Goal: Task Accomplishment & Management: Complete application form

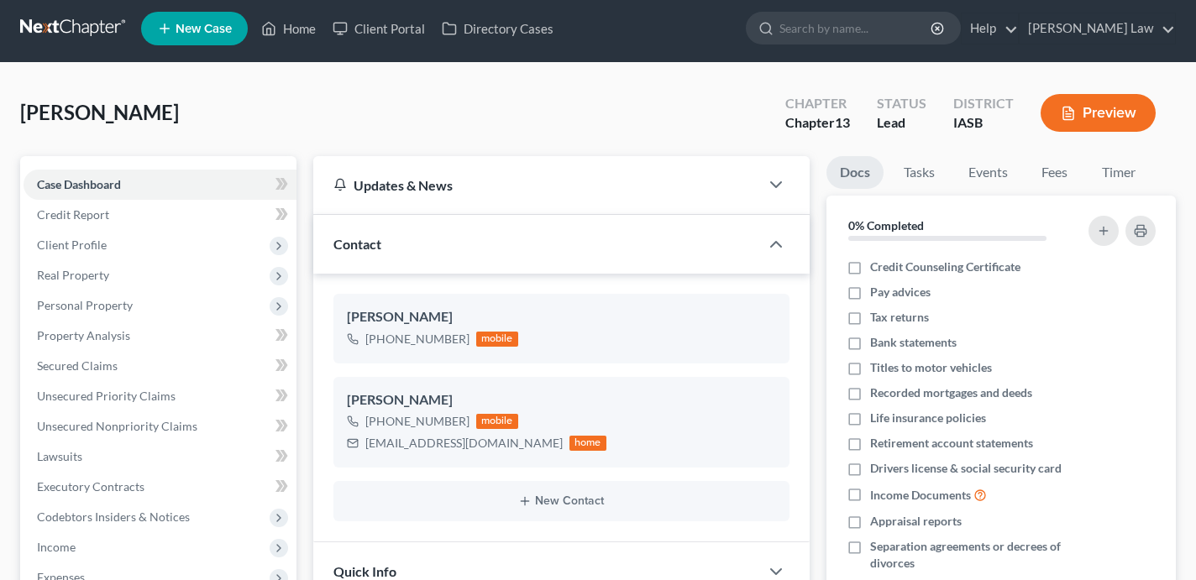
scroll to position [304, 0]
click at [207, 36] on link "New Case" at bounding box center [194, 29] width 107 height 34
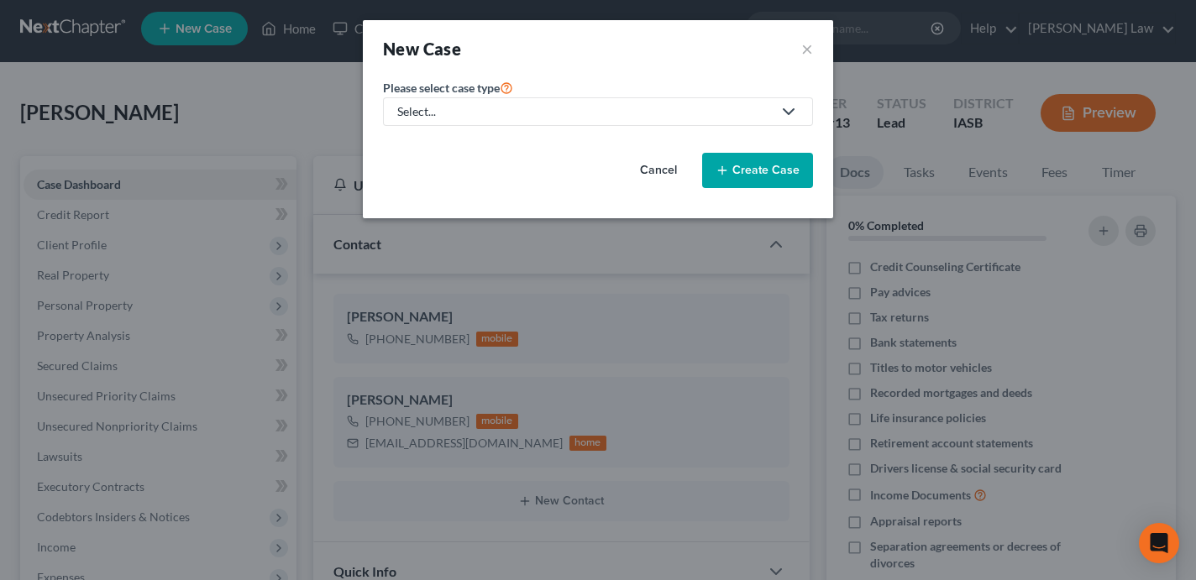
click at [511, 107] on div "Select..." at bounding box center [584, 111] width 374 height 17
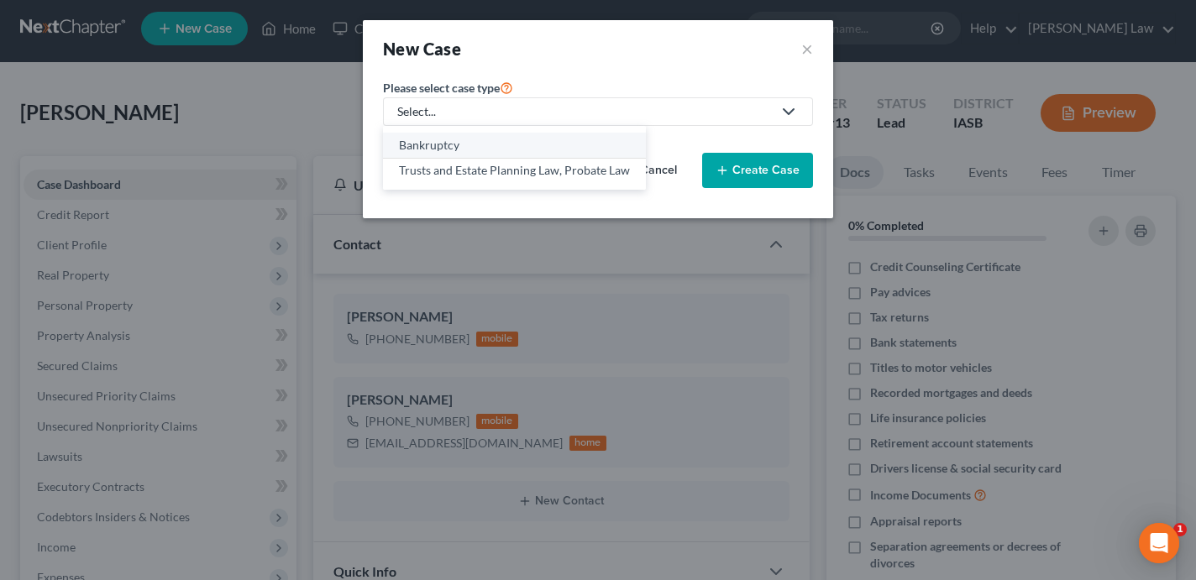
scroll to position [0, 0]
click at [499, 139] on div "Bankruptcy" at bounding box center [514, 145] width 231 height 17
select select "30"
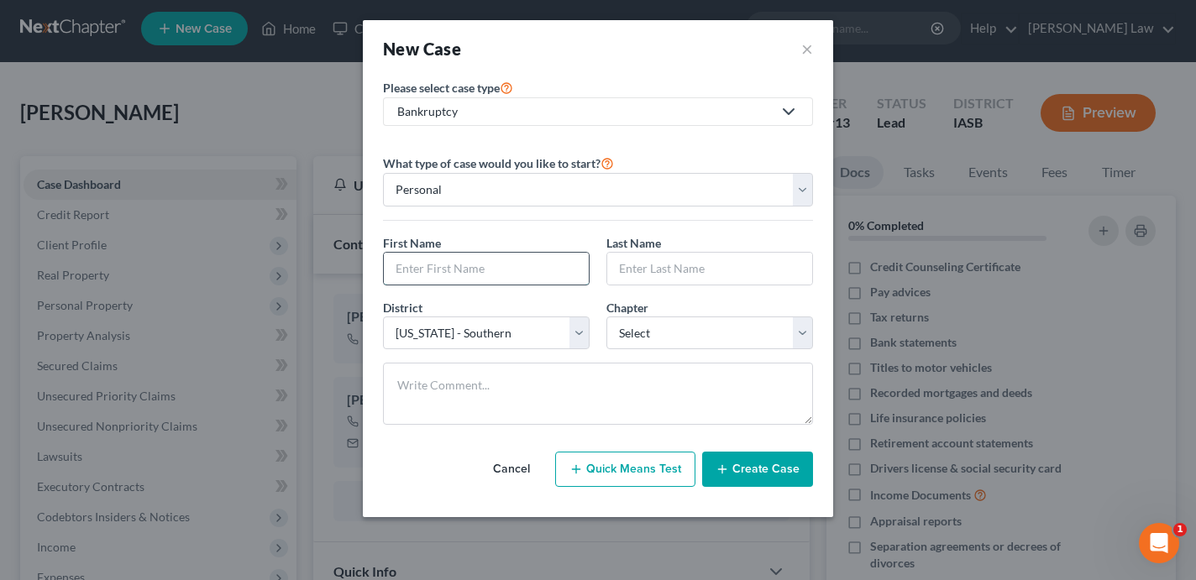
click at [489, 262] on input "text" at bounding box center [486, 269] width 205 height 32
type input "Emily"
click at [668, 276] on input "text" at bounding box center [709, 269] width 205 height 32
type input "Garcia"
click at [601, 356] on div "District * Select Alabama - Middle Alabama - Northern Alabama - Southern Alaska…" at bounding box center [597, 331] width 447 height 65
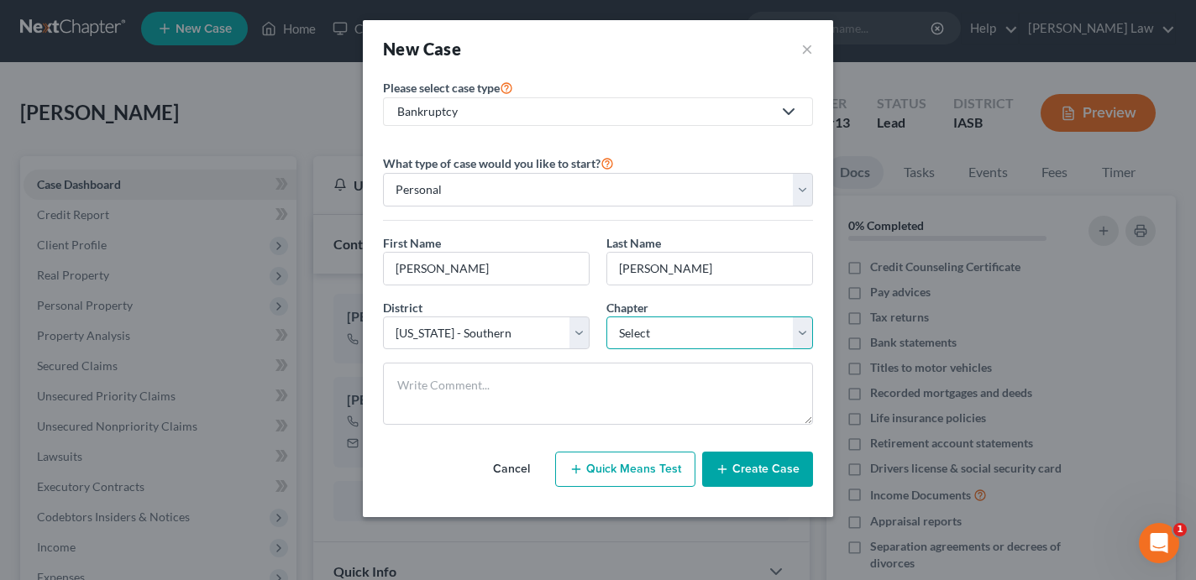
click at [633, 337] on select "Select 7 11 12 13" at bounding box center [709, 334] width 207 height 34
select select "0"
click at [606, 317] on select "Select 7 11 12 13" at bounding box center [709, 334] width 207 height 34
click at [760, 462] on button "Create Case" at bounding box center [757, 469] width 111 height 35
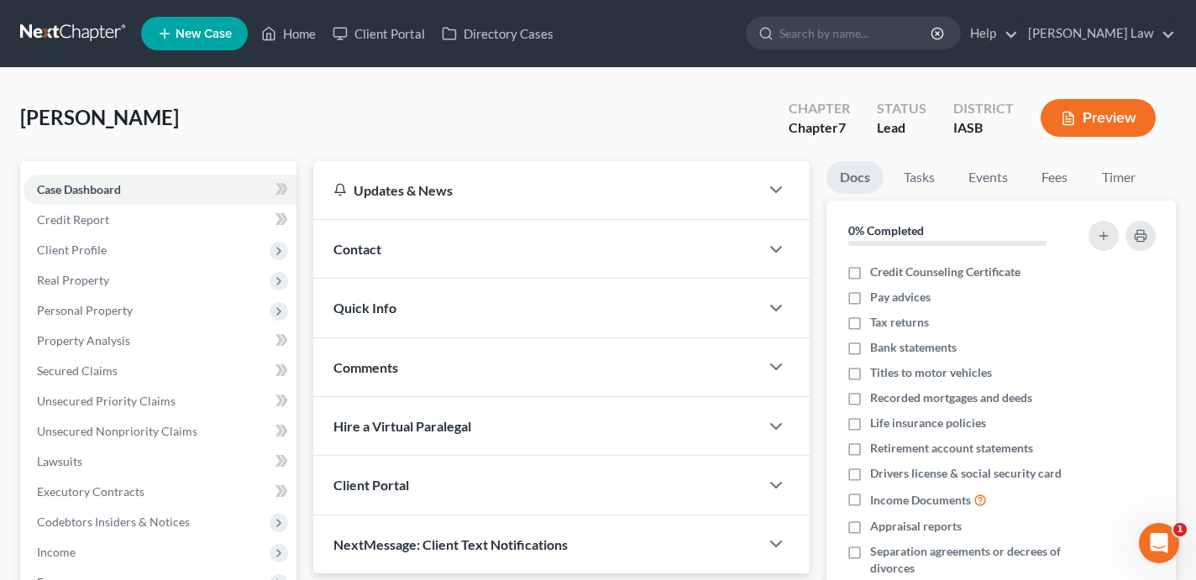
click at [576, 252] on div "Contact" at bounding box center [536, 249] width 446 height 58
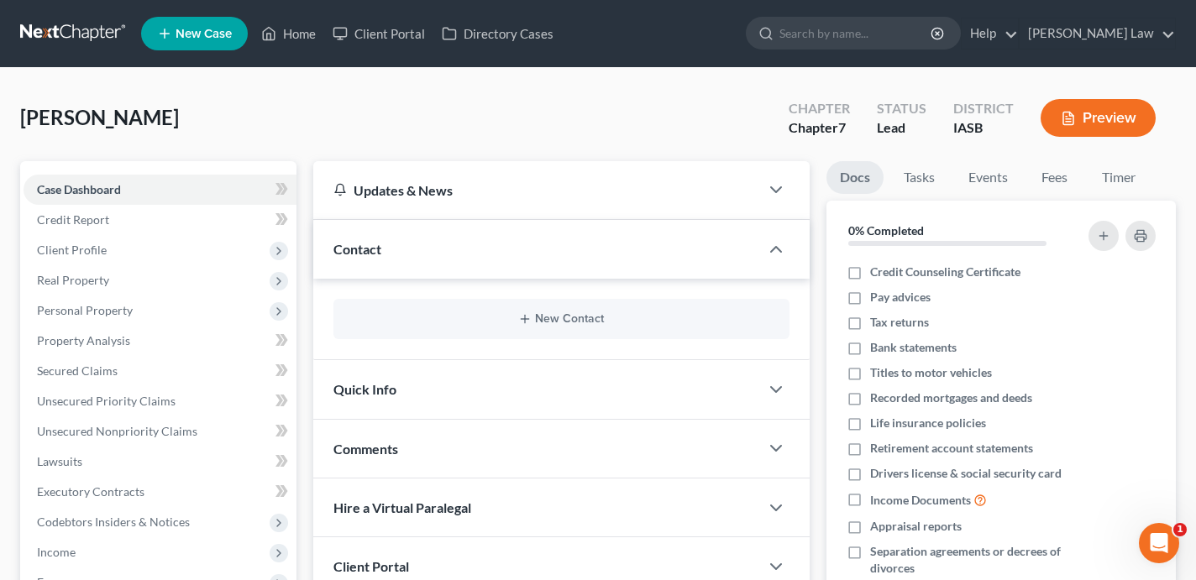
click at [570, 311] on div "New Contact" at bounding box center [561, 319] width 456 height 40
click at [574, 322] on button "New Contact" at bounding box center [561, 318] width 429 height 13
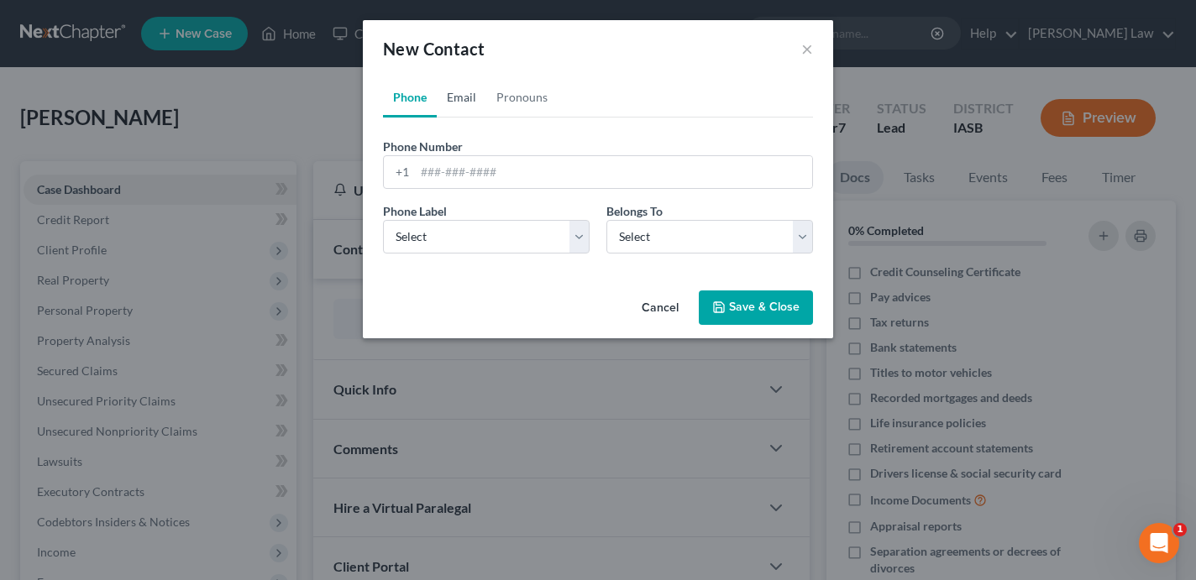
click at [466, 92] on link "Email" at bounding box center [462, 97] width 50 height 40
click at [469, 171] on input "email" at bounding box center [613, 172] width 397 height 32
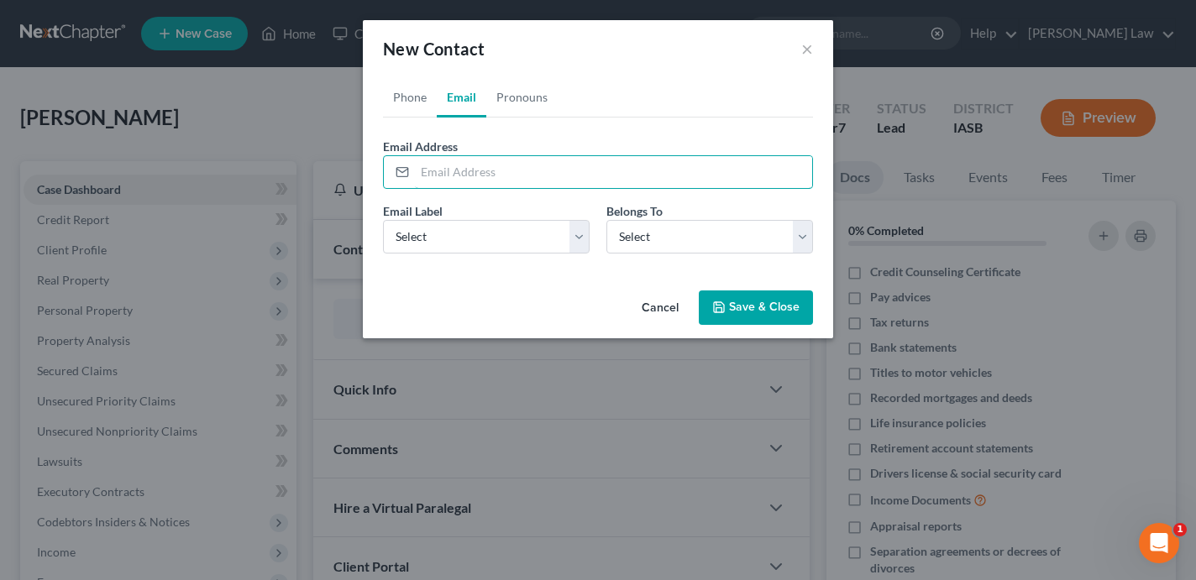
paste input "emilyann82@hotmail.com"
type input "emilyann82@hotmail.com"
click at [723, 227] on select "Select Client Other" at bounding box center [709, 237] width 207 height 34
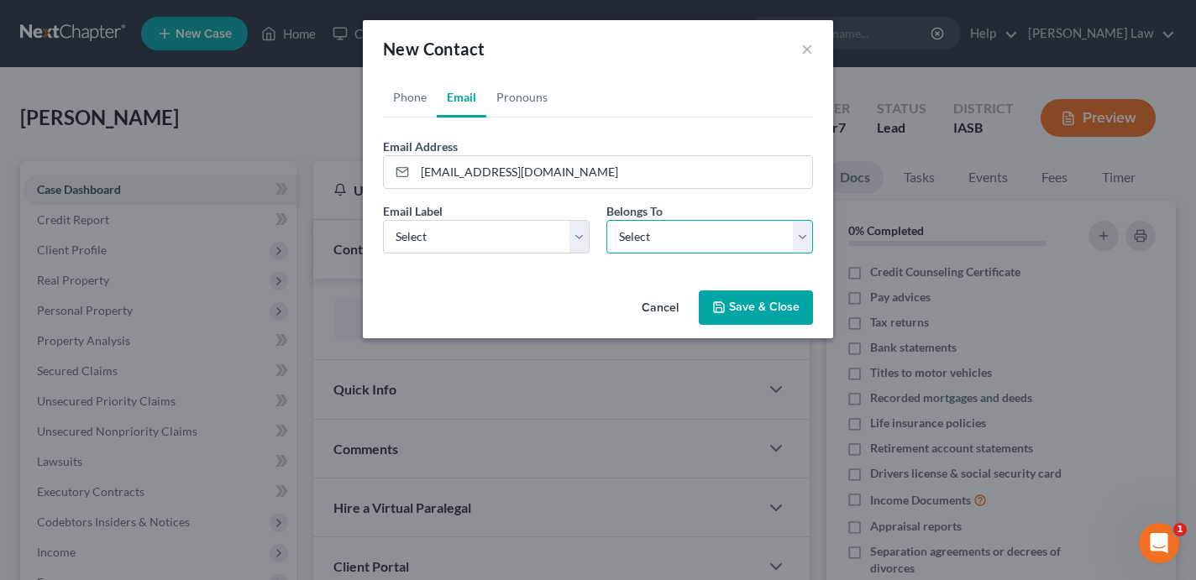
select select "0"
click at [606, 220] on select "Select Client Other" at bounding box center [709, 237] width 207 height 34
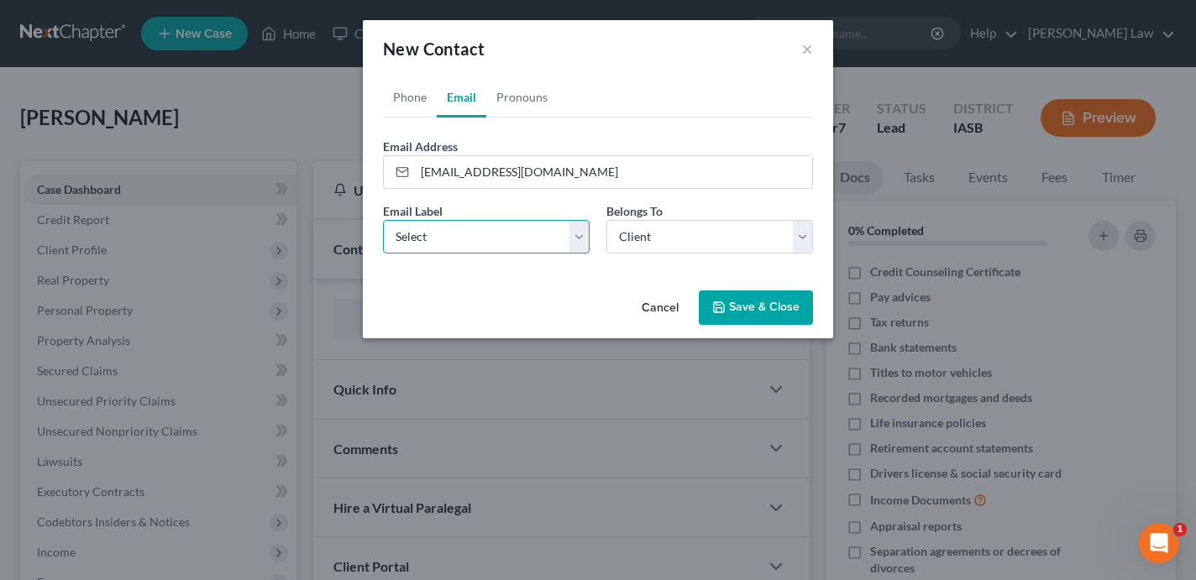
click at [501, 235] on select "Select Home Work Other" at bounding box center [486, 237] width 207 height 34
select select "0"
click at [383, 220] on select "Select Home Work Other" at bounding box center [486, 237] width 207 height 34
click at [733, 316] on button "Save & Close" at bounding box center [756, 308] width 114 height 35
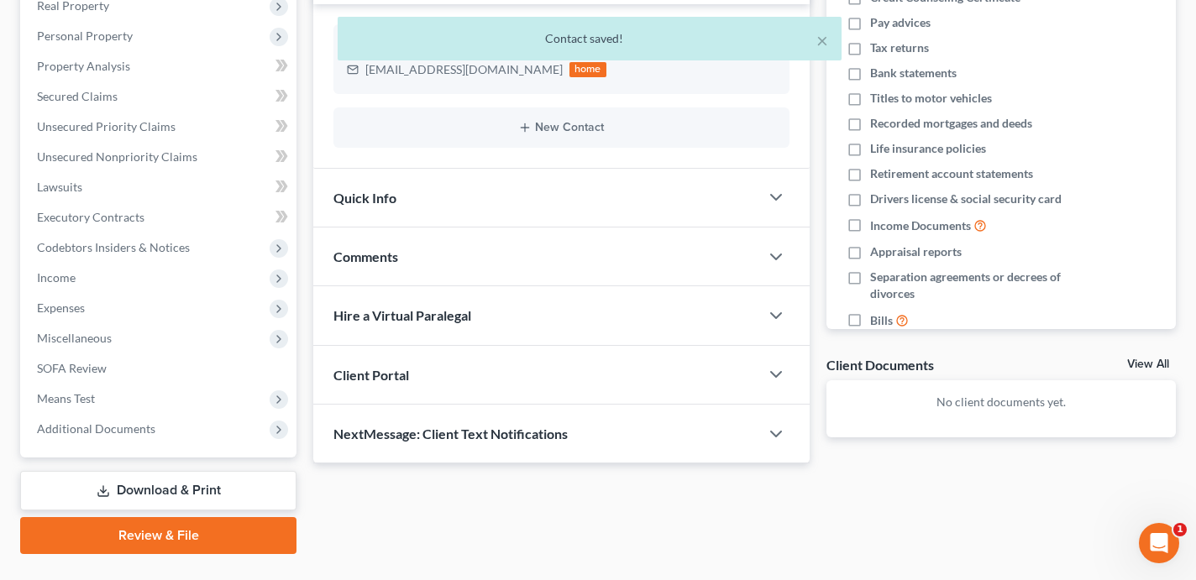
scroll to position [311, 0]
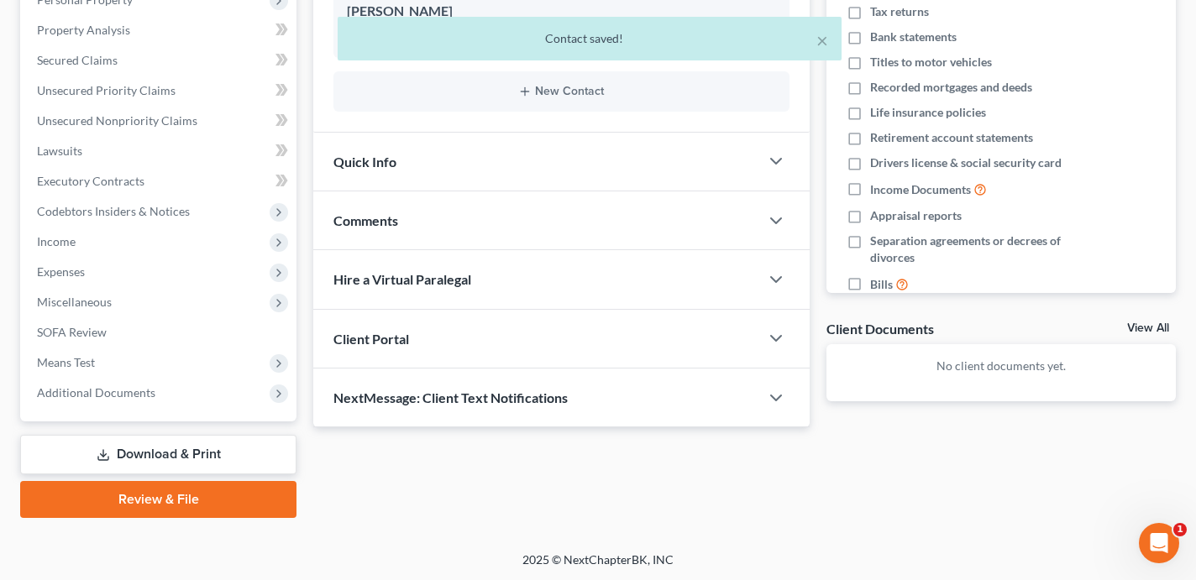
click at [536, 334] on div "Client Portal" at bounding box center [536, 339] width 446 height 58
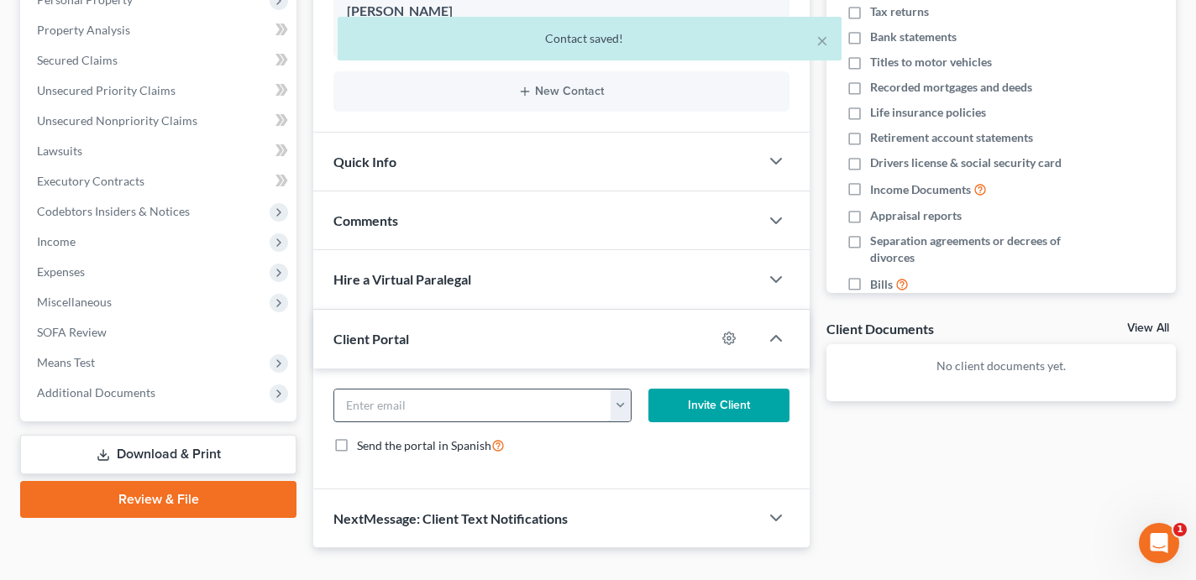
click at [505, 396] on input "email" at bounding box center [472, 406] width 277 height 32
paste input "emilyann82@hotmail.com"
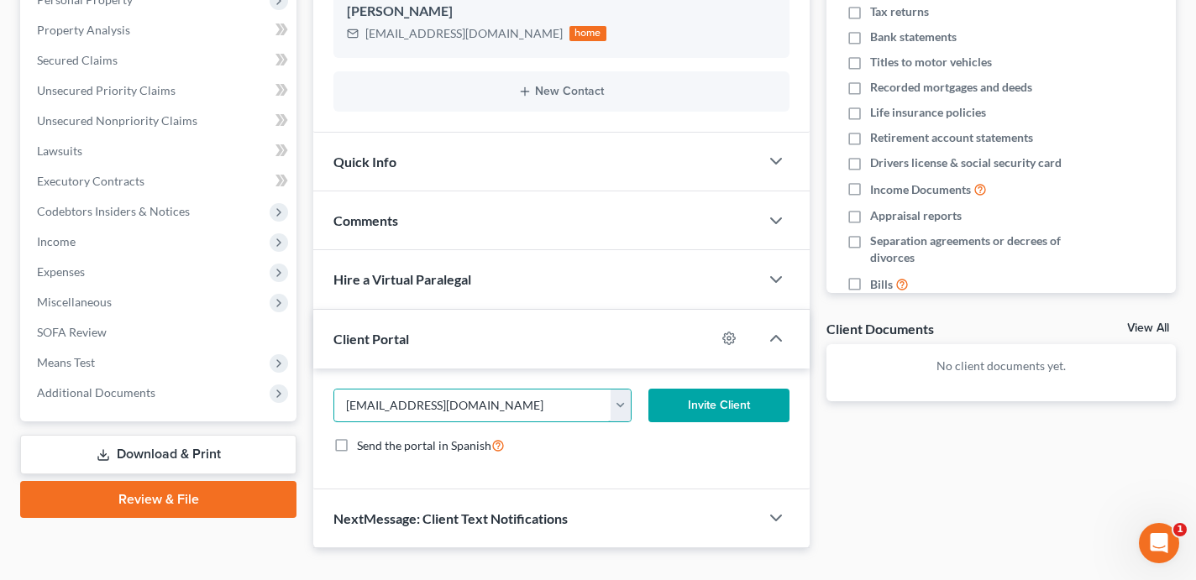
type input "emilyann82@hotmail.com"
click at [688, 406] on button "Invite Client" at bounding box center [718, 406] width 141 height 34
